Goal: Navigation & Orientation: Find specific page/section

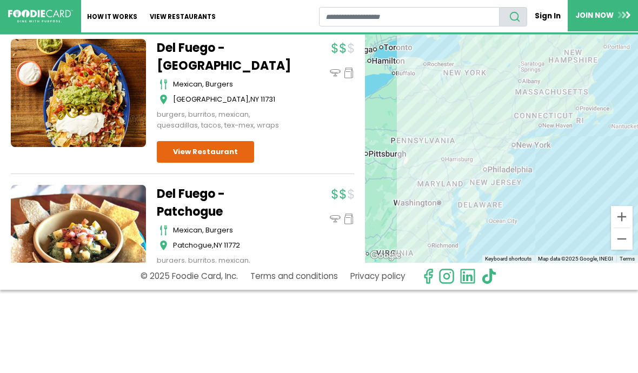
scroll to position [11573, 0]
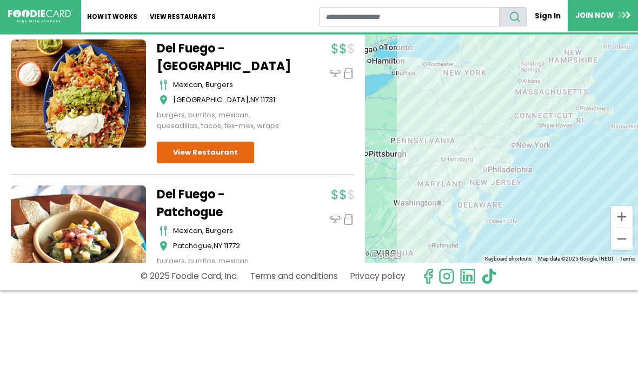
click at [159, 22] on link "View restaurants" at bounding box center [183, 16] width 78 height 32
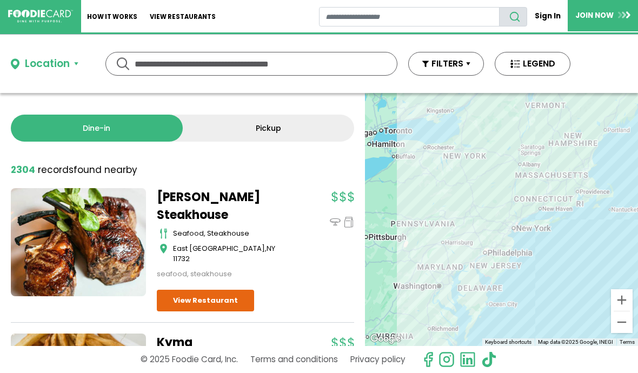
click at [450, 63] on button "FILTERS" at bounding box center [446, 64] width 76 height 24
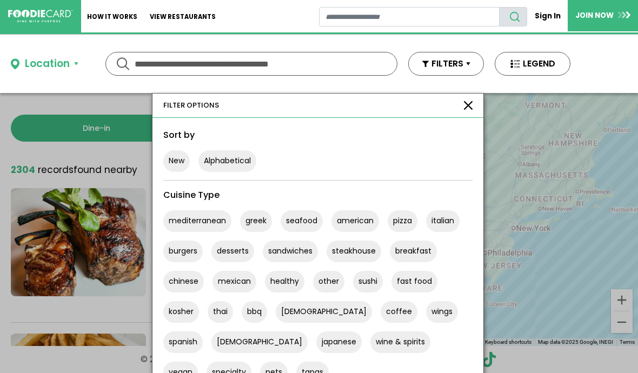
click at [138, 68] on input "text" at bounding box center [252, 63] width 234 height 23
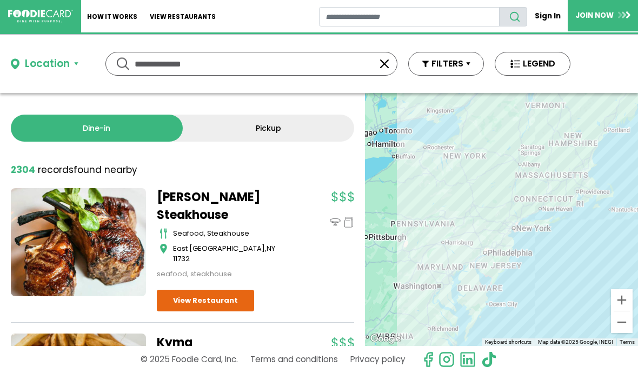
type input "**********"
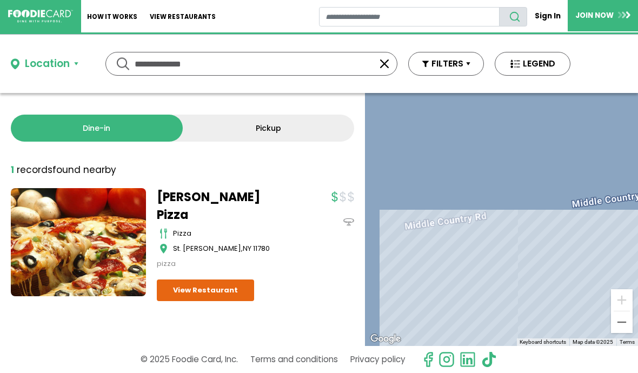
click at [58, 206] on link at bounding box center [78, 242] width 135 height 108
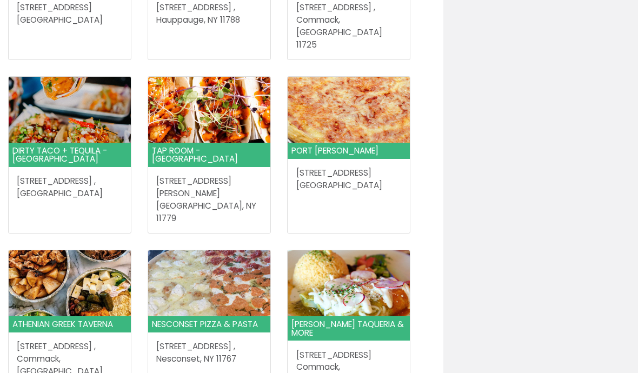
scroll to position [1102, 0]
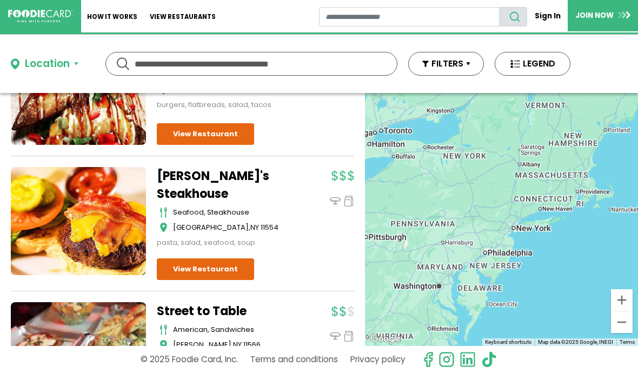
scroll to position [3603, 0]
